Goal: Check status

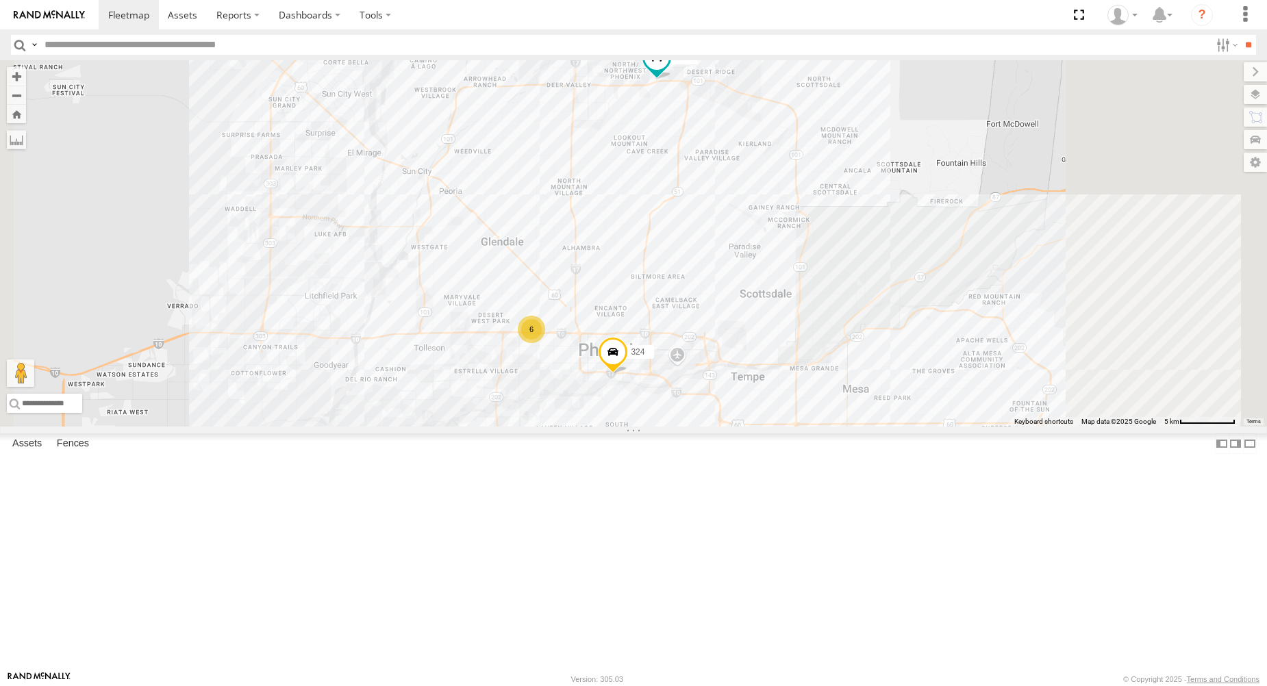
drag, startPoint x: 790, startPoint y: 332, endPoint x: 710, endPoint y: 297, distance: 86.5
click at [719, 301] on div "6 595 324" at bounding box center [633, 243] width 1267 height 367
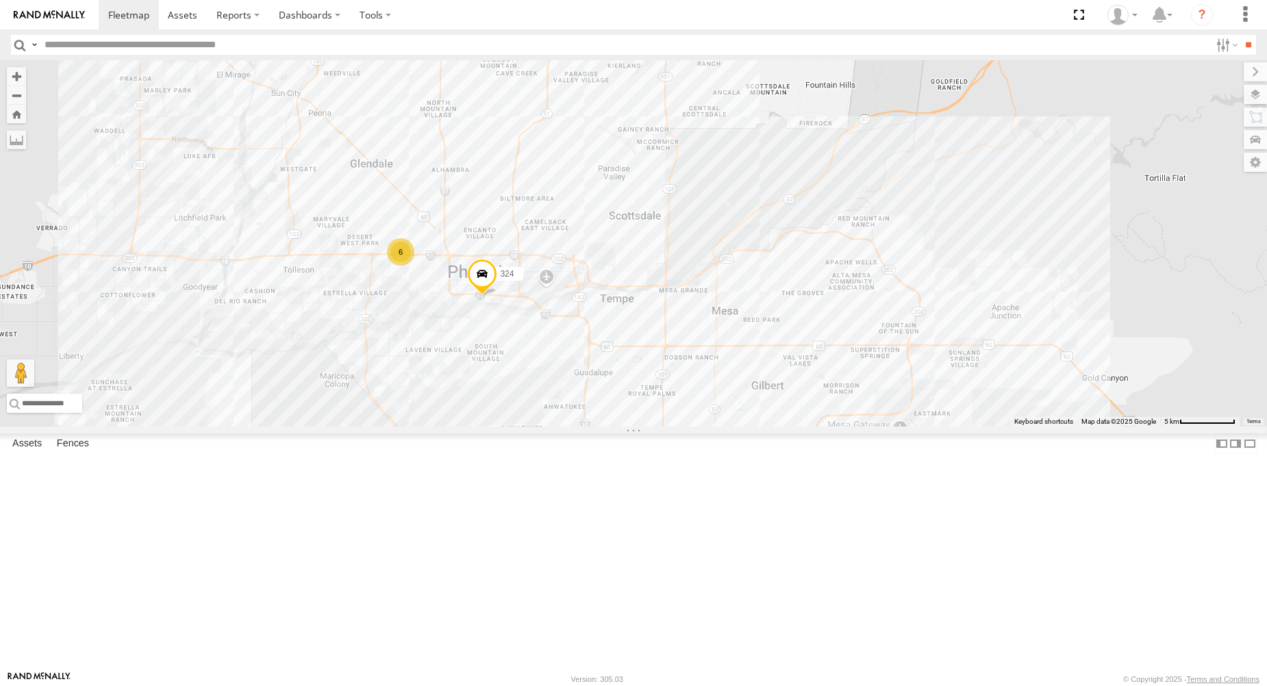
drag, startPoint x: 717, startPoint y: 289, endPoint x: 764, endPoint y: 288, distance: 46.6
click at [764, 288] on div "6 595 324" at bounding box center [633, 243] width 1267 height 367
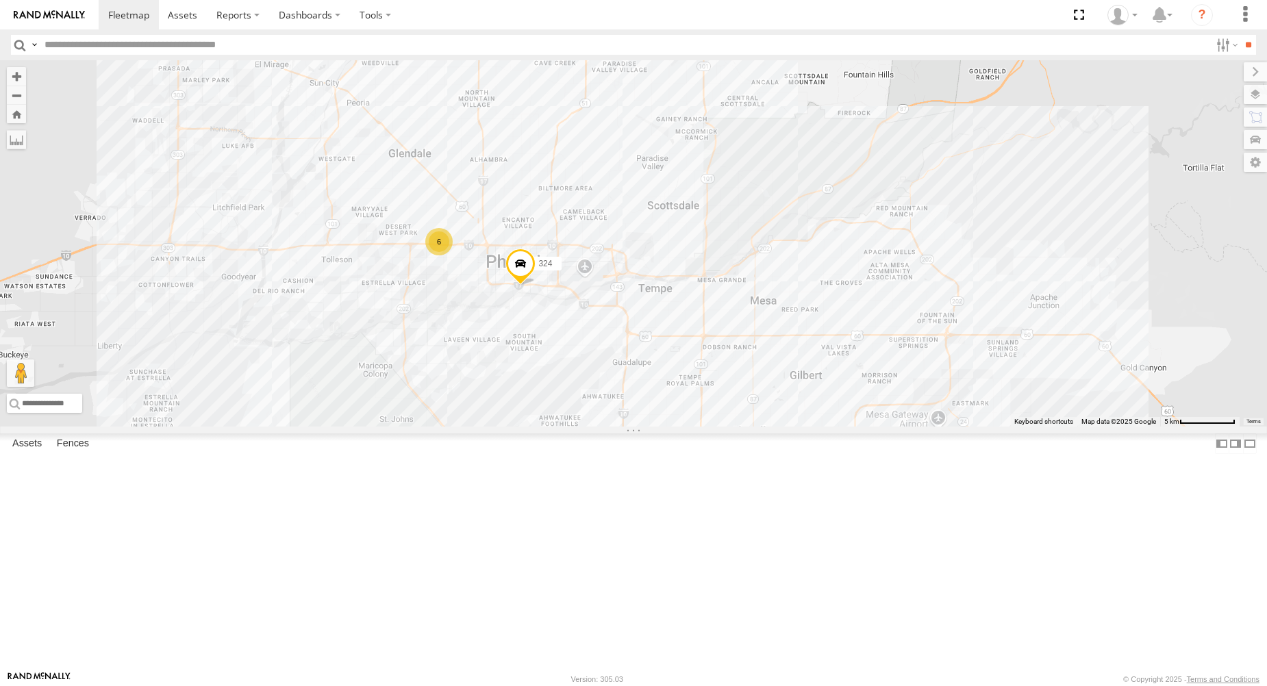
drag, startPoint x: 766, startPoint y: 285, endPoint x: 784, endPoint y: 279, distance: 18.8
click at [784, 279] on div "6 595 324" at bounding box center [633, 243] width 1267 height 367
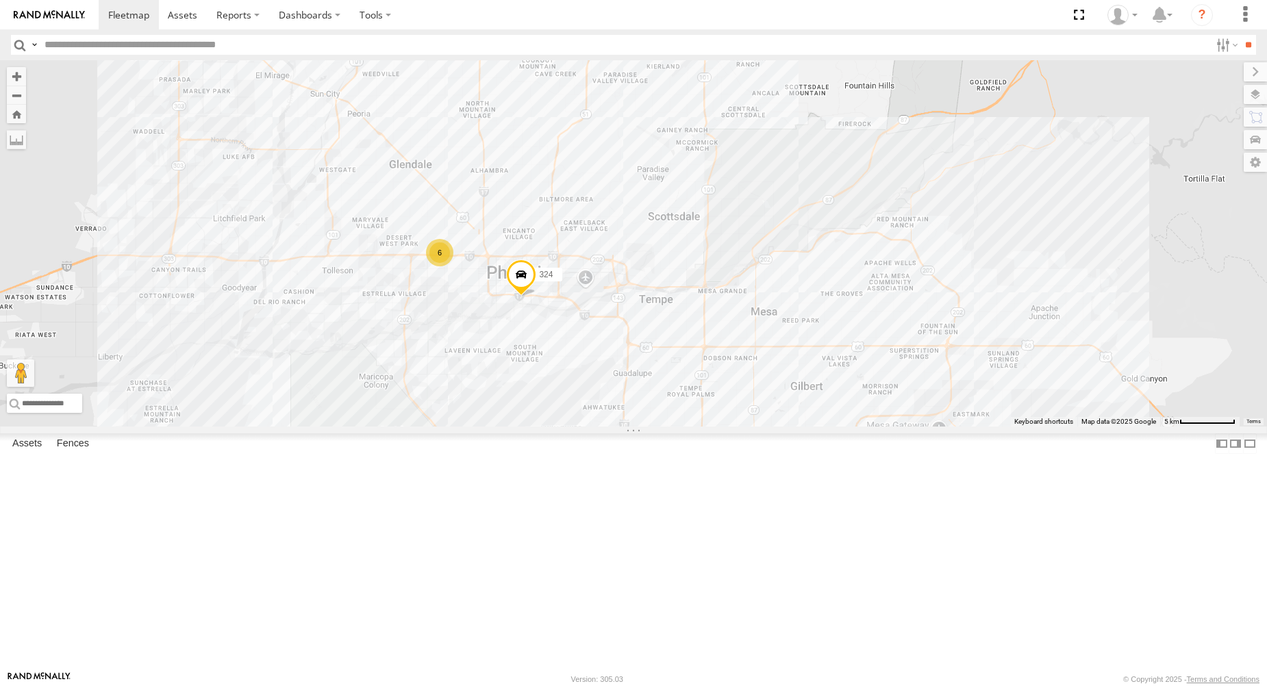
drag, startPoint x: 780, startPoint y: 278, endPoint x: 780, endPoint y: 290, distance: 12.4
click at [780, 290] on div "6 595 324" at bounding box center [633, 243] width 1267 height 367
drag, startPoint x: 779, startPoint y: 290, endPoint x: 791, endPoint y: 286, distance: 12.4
click at [791, 286] on div "6 595 324" at bounding box center [633, 243] width 1267 height 367
click at [791, 275] on div "6 595 324" at bounding box center [633, 243] width 1267 height 367
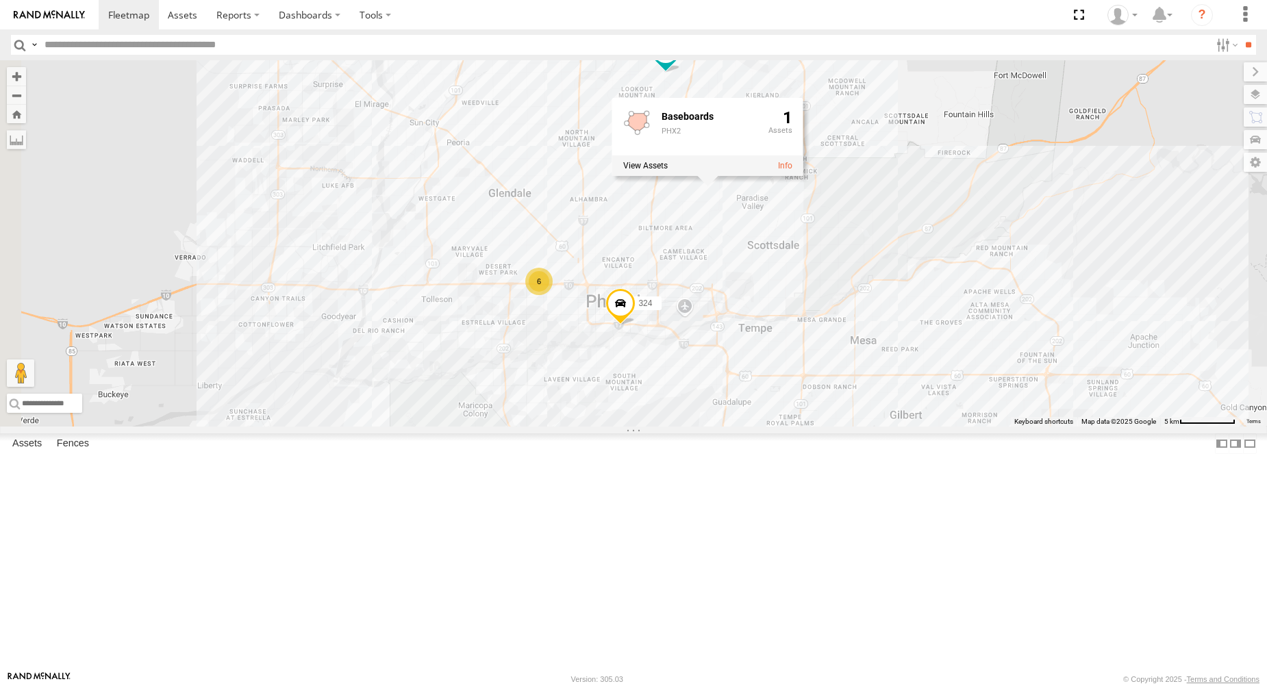
drag, startPoint x: 720, startPoint y: 241, endPoint x: 771, endPoint y: 295, distance: 73.7
click at [771, 295] on div "6 595 324 Baseboards PHX2 1" at bounding box center [633, 243] width 1267 height 367
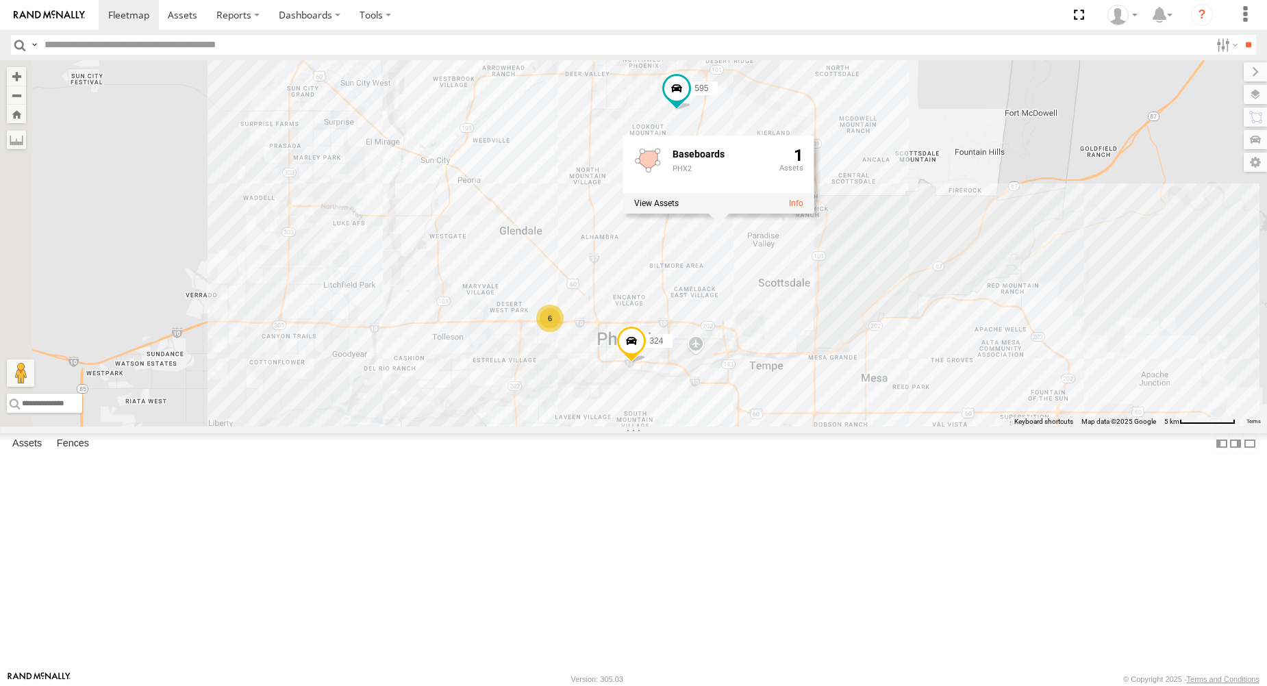
click at [689, 112] on div "6 595 324 Baseboards PHX2 1" at bounding box center [633, 243] width 1267 height 367
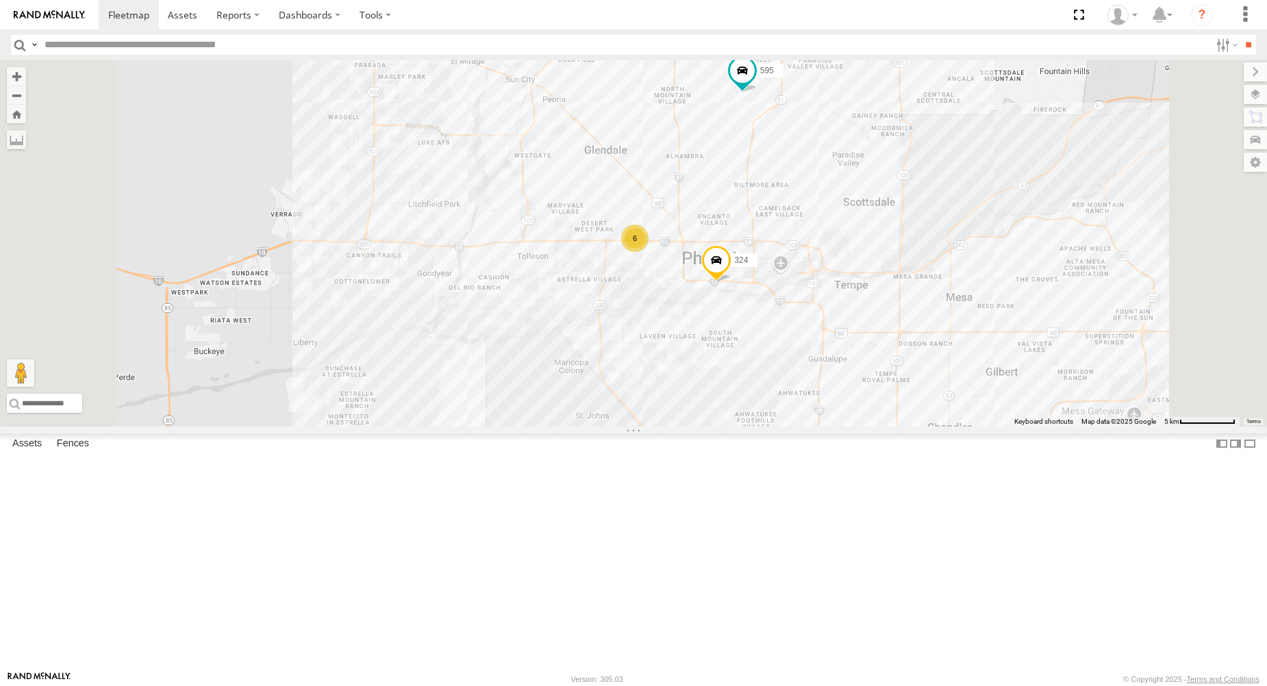
click at [957, 297] on div "595 324 6" at bounding box center [633, 243] width 1267 height 367
